Goal: Task Accomplishment & Management: Complete application form

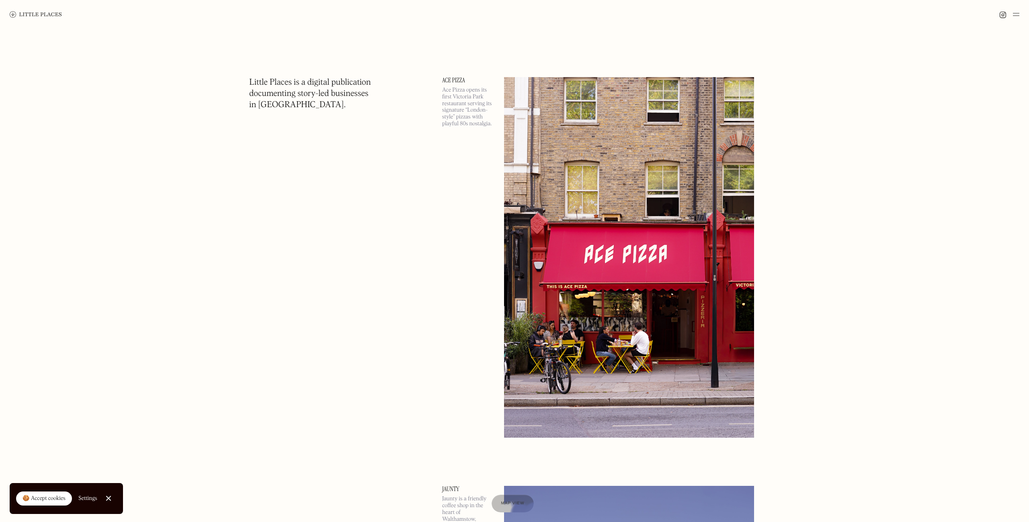
click at [104, 497] on link "Close Cookie Popup" at bounding box center [108, 499] width 16 height 16
click at [1017, 14] on img at bounding box center [1016, 15] width 6 height 10
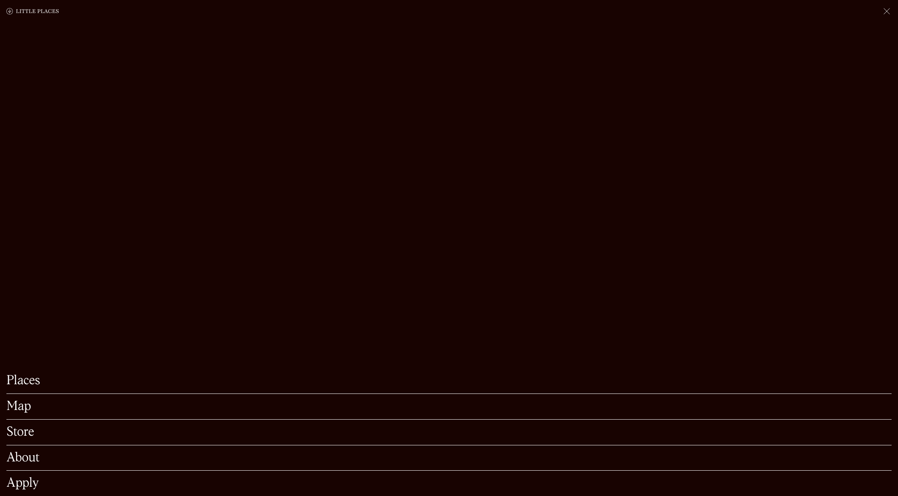
click at [887, 15] on img at bounding box center [887, 11] width 10 height 10
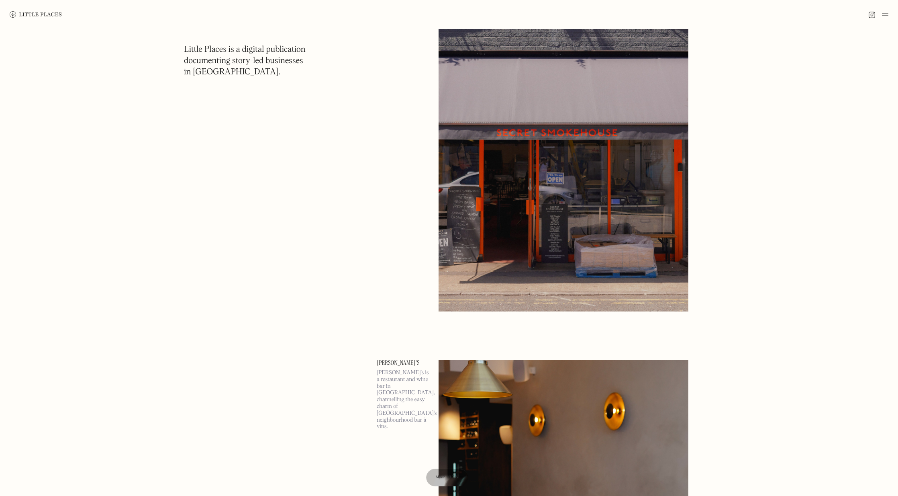
scroll to position [6262, 0]
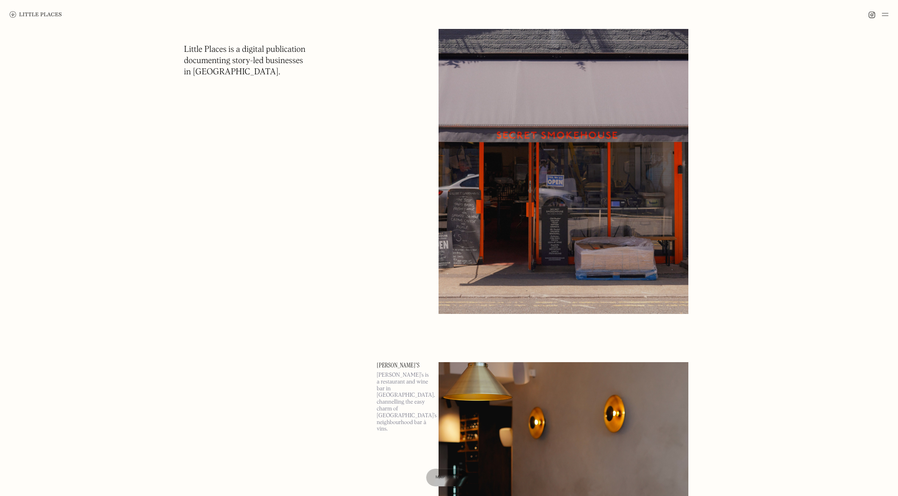
click at [885, 16] on img at bounding box center [885, 15] width 6 height 10
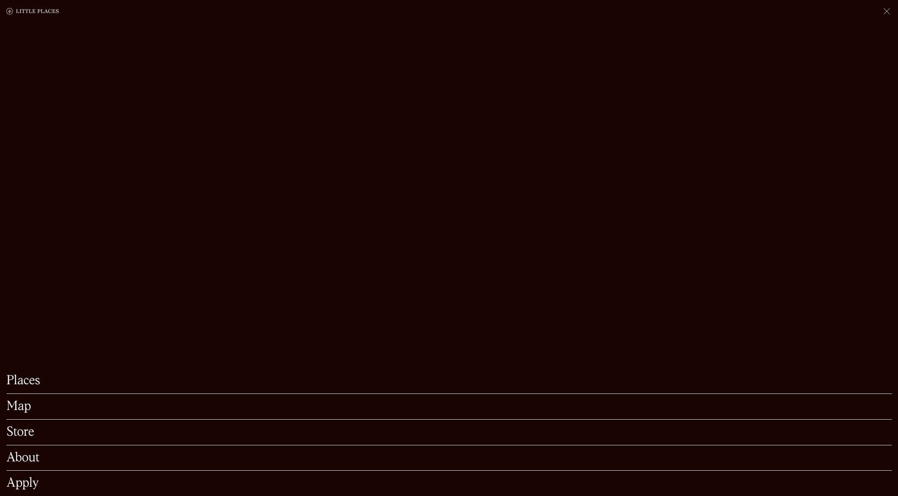
click at [892, 10] on div at bounding box center [449, 11] width 898 height 23
click at [890, 10] on img at bounding box center [887, 11] width 10 height 10
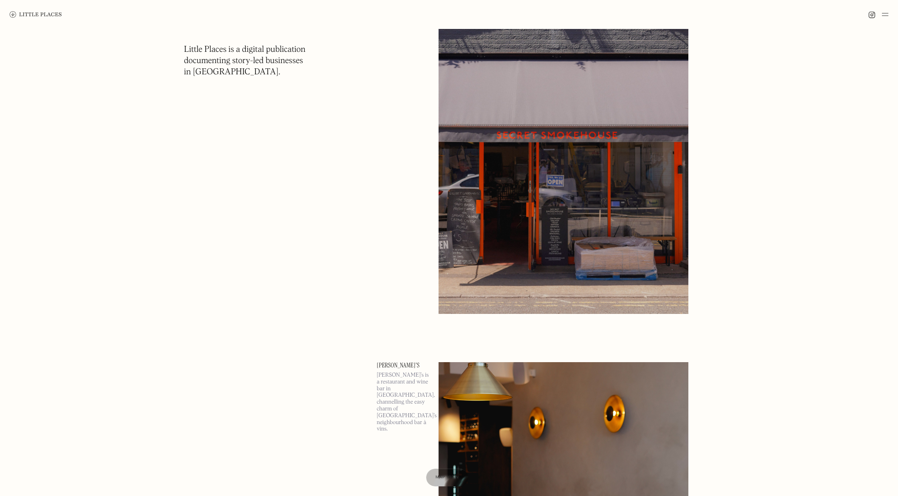
click at [867, 14] on div at bounding box center [449, 14] width 898 height 29
click at [869, 14] on img at bounding box center [872, 14] width 7 height 7
click at [883, 16] on img at bounding box center [885, 15] width 6 height 10
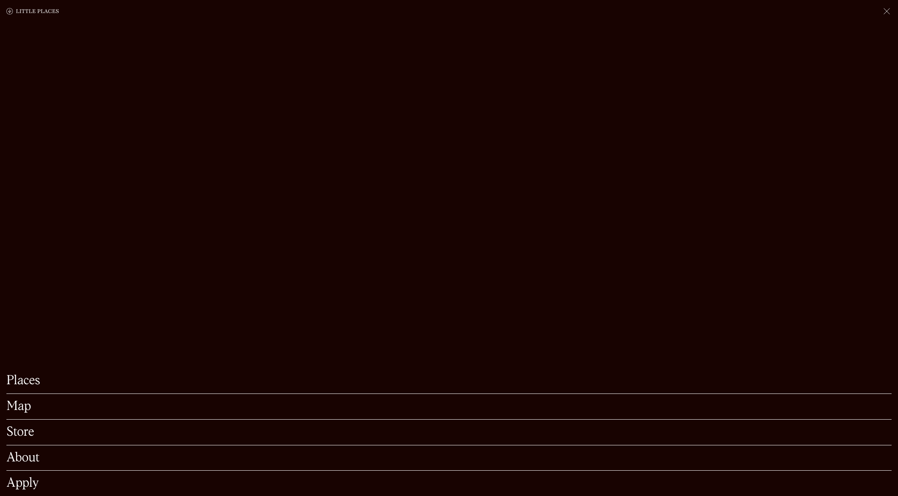
click at [30, 387] on link "Places" at bounding box center [449, 380] width 886 height 12
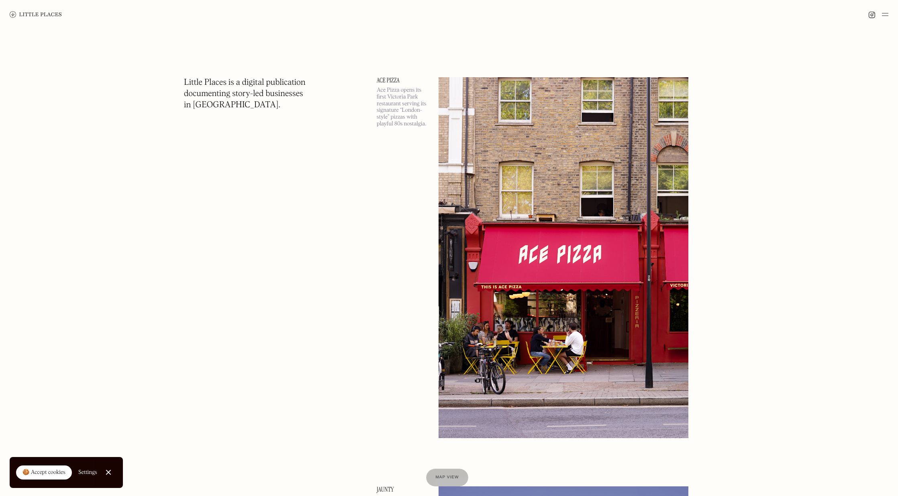
click at [887, 12] on img at bounding box center [885, 15] width 6 height 10
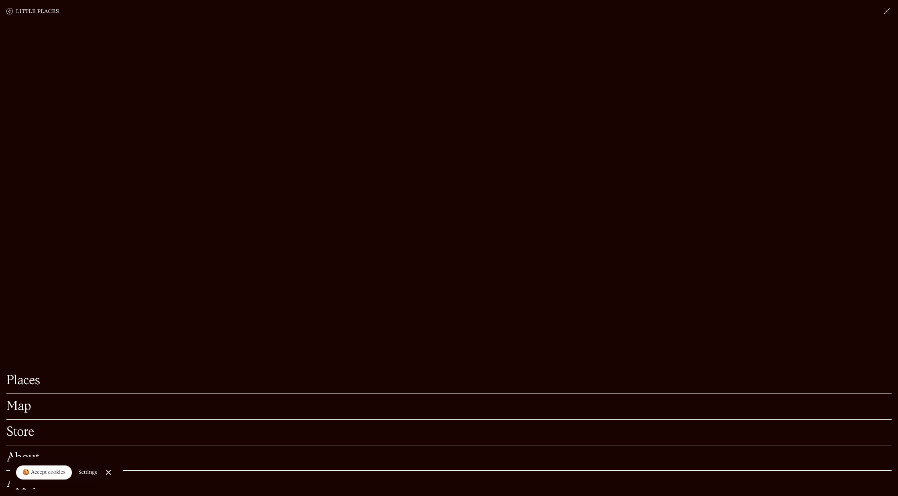
click at [113, 473] on link "Close Cookie Popup" at bounding box center [108, 472] width 16 height 16
click at [34, 477] on link "Apply" at bounding box center [449, 483] width 886 height 12
